Goal: Task Accomplishment & Management: Manage account settings

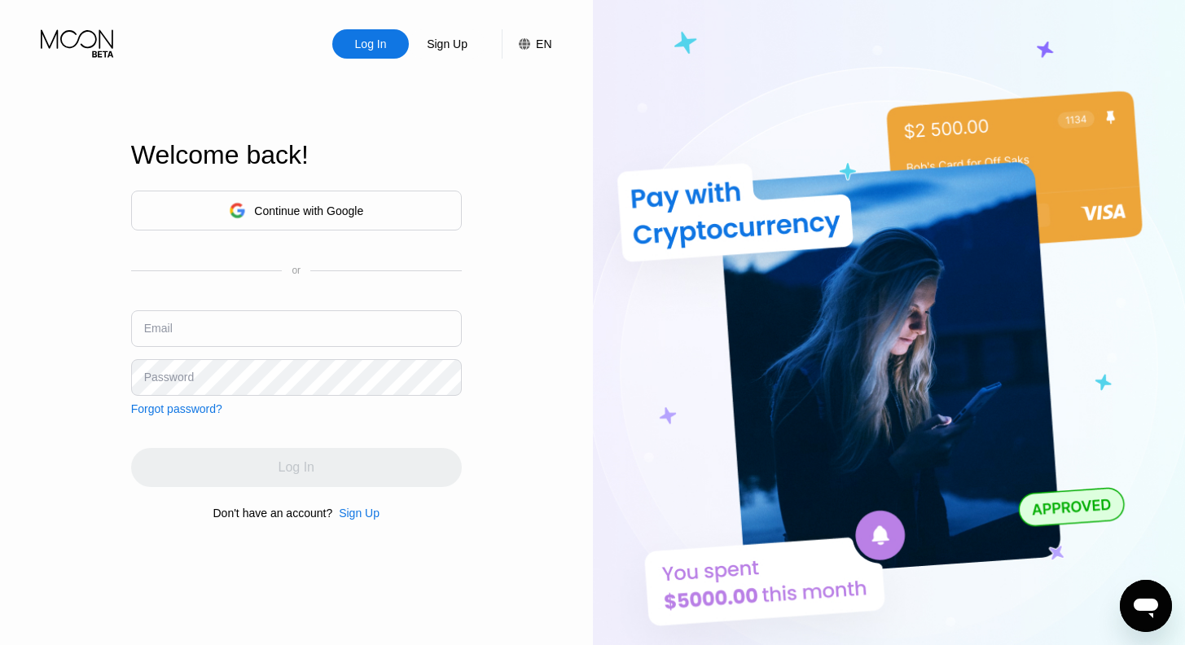
click at [275, 211] on div "Continue with Google" at bounding box center [308, 211] width 109 height 13
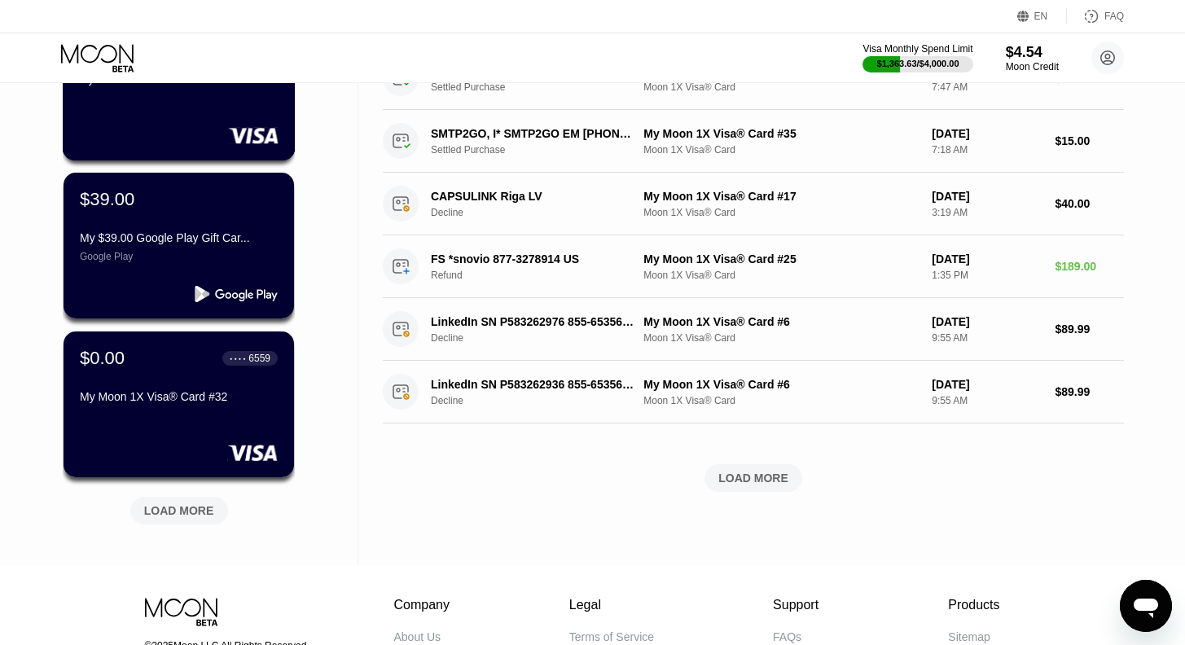
scroll to position [512, 0]
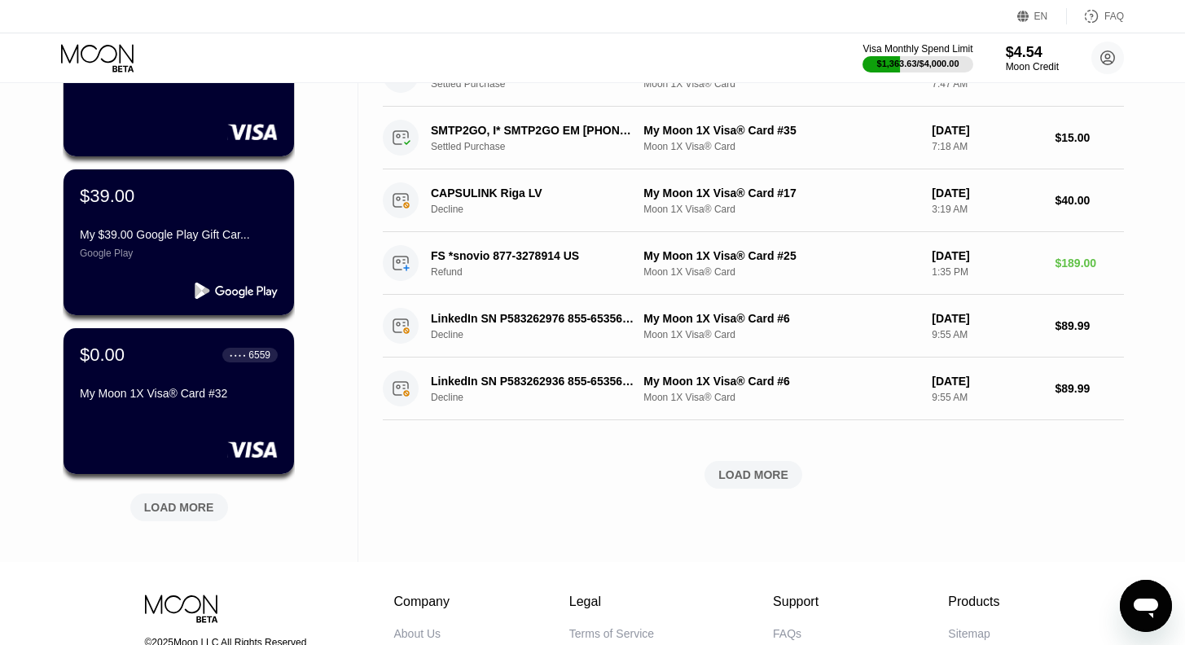
click at [191, 508] on div "LOAD MORE" at bounding box center [179, 507] width 70 height 15
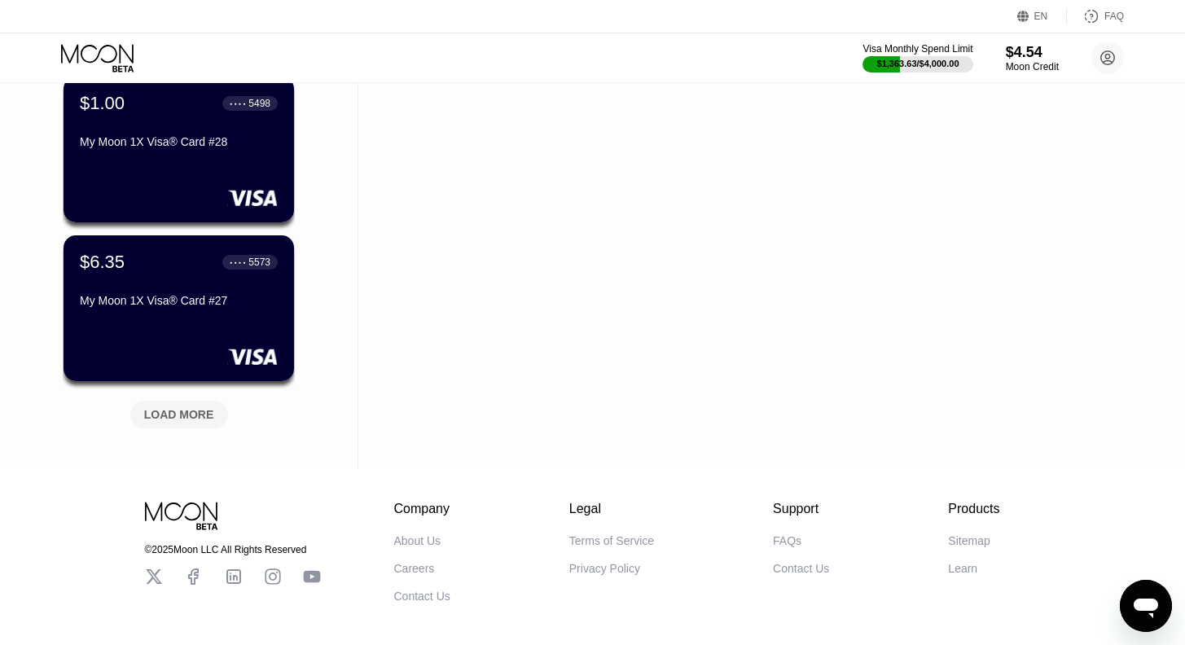
scroll to position [1476, 0]
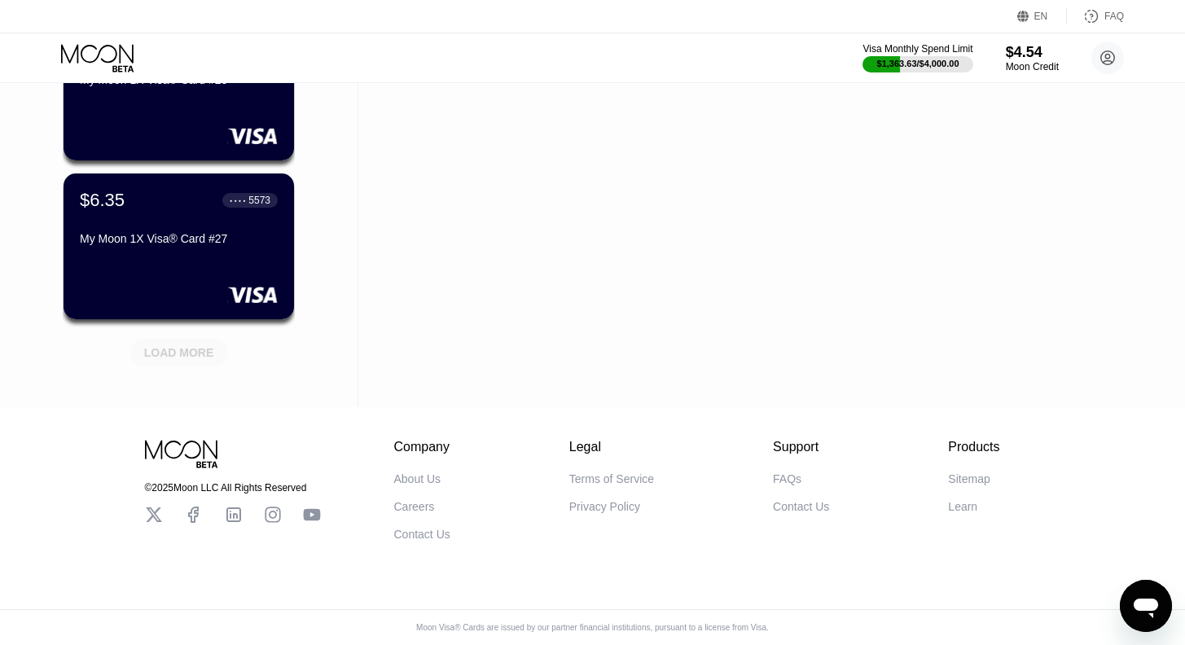
click at [174, 345] on div "LOAD MORE" at bounding box center [179, 352] width 70 height 15
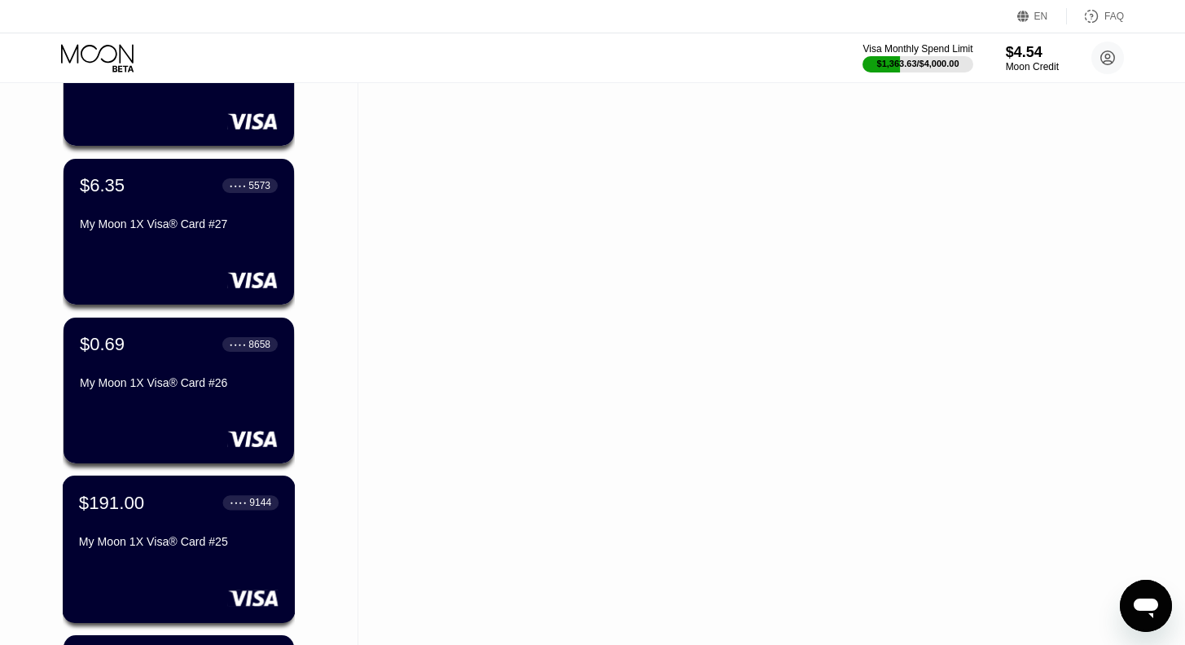
click at [151, 546] on div "My Moon 1X Visa® Card #25" at bounding box center [179, 541] width 200 height 13
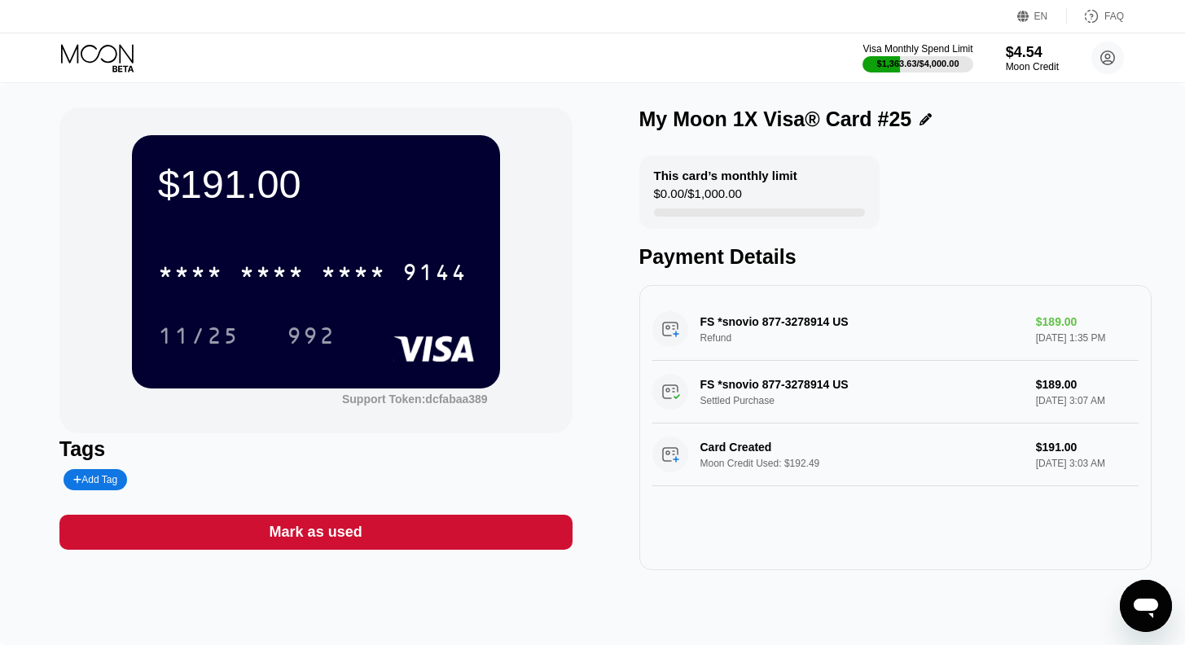
click at [442, 579] on div "$191.00 * * * * * * * * * * * * 9144 11/25 992 Support Token: dcfabaa389 Tags A…" at bounding box center [592, 364] width 1185 height 562
